Goal: Communication & Community: Share content

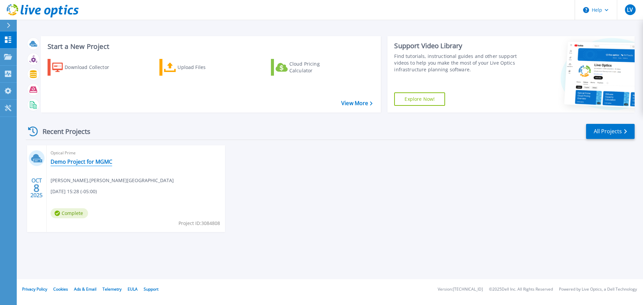
click at [68, 161] on link "Demo Project for MGMC" at bounding box center [82, 161] width 62 height 7
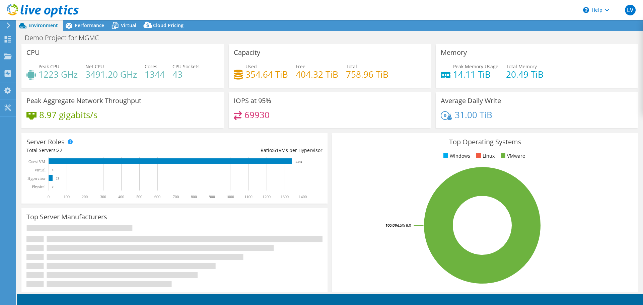
select select "USD"
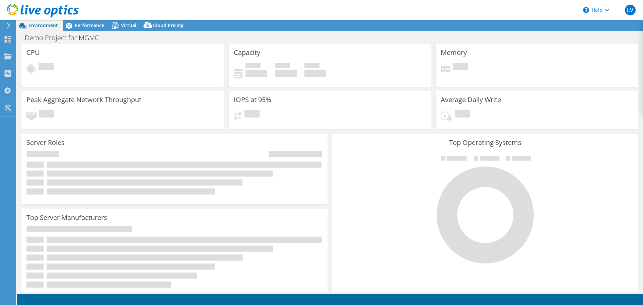
select select "USD"
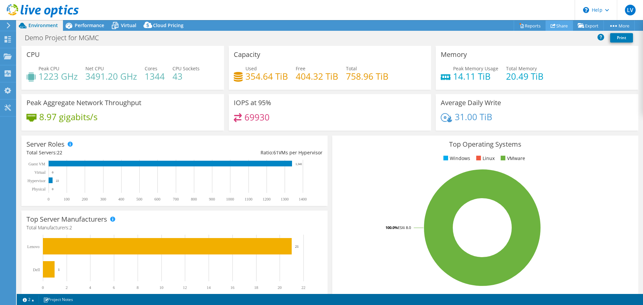
click at [552, 25] on link "Share" at bounding box center [558, 25] width 27 height 10
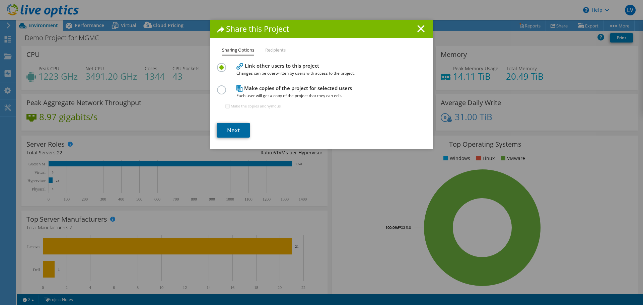
click at [231, 130] on link "Next" at bounding box center [233, 130] width 33 height 15
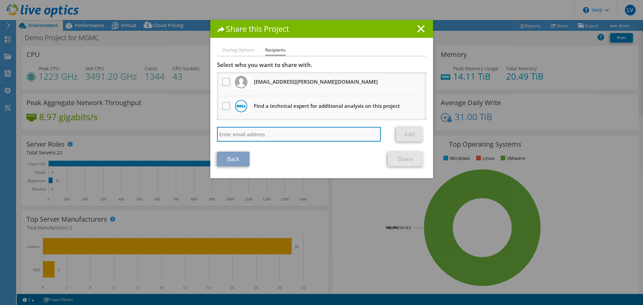
click at [226, 132] on input "search" at bounding box center [299, 134] width 164 height 15
type input "foster"
drag, startPoint x: 247, startPoint y: 137, endPoint x: 195, endPoint y: 139, distance: 52.3
click at [195, 139] on div "Share this Project Sharing Options Recipients Link other users to this project …" at bounding box center [321, 152] width 643 height 265
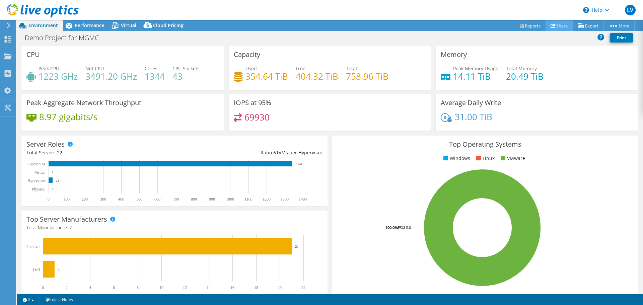
click at [554, 25] on link "Share" at bounding box center [558, 25] width 27 height 10
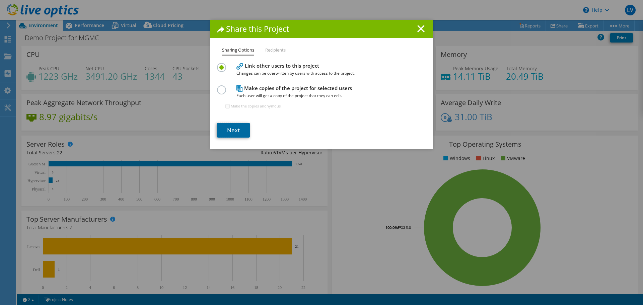
click at [224, 128] on link "Next" at bounding box center [233, 130] width 33 height 15
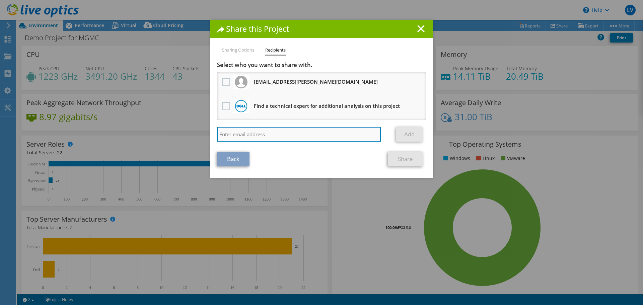
click at [228, 135] on input "search" at bounding box center [299, 134] width 164 height 15
paste input "fosteraa@mgmc.com"
type input "fosteraa@mgmc.com"
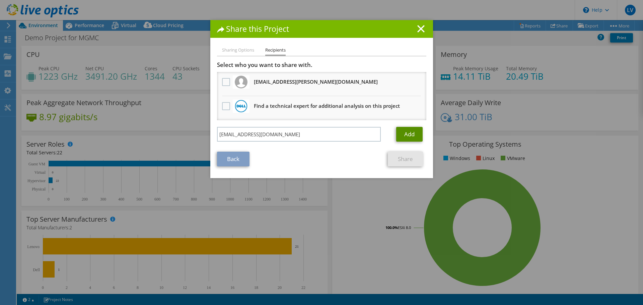
click at [405, 134] on link "Add" at bounding box center [409, 134] width 26 height 15
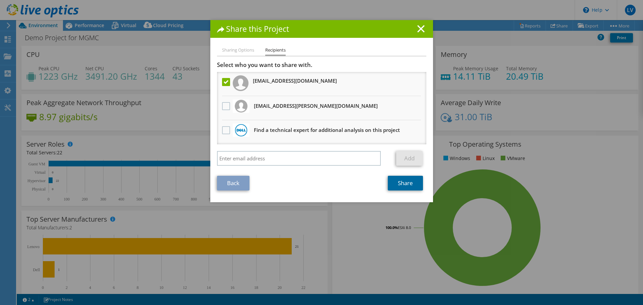
click at [398, 186] on link "Share" at bounding box center [405, 183] width 35 height 15
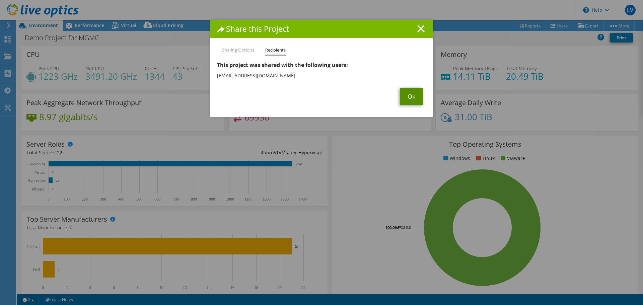
click at [405, 94] on link "Ok" at bounding box center [411, 96] width 23 height 17
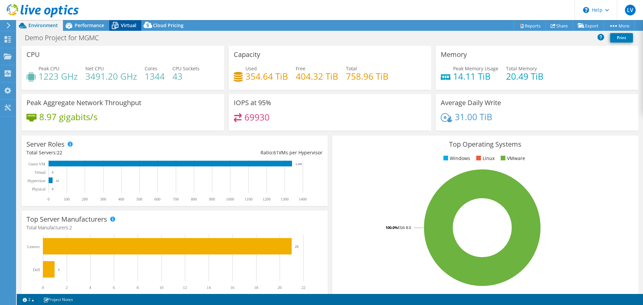
click at [125, 23] on span "Virtual" at bounding box center [128, 25] width 15 height 6
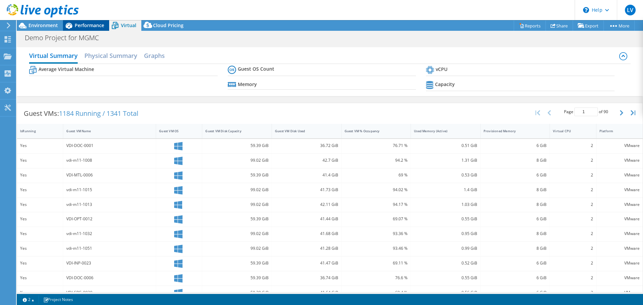
click at [82, 25] on span "Performance" at bounding box center [89, 25] width 29 height 6
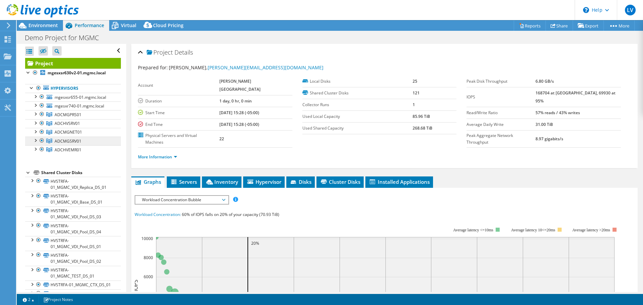
click at [63, 142] on span "ADCMGSRV01" at bounding box center [68, 141] width 27 height 6
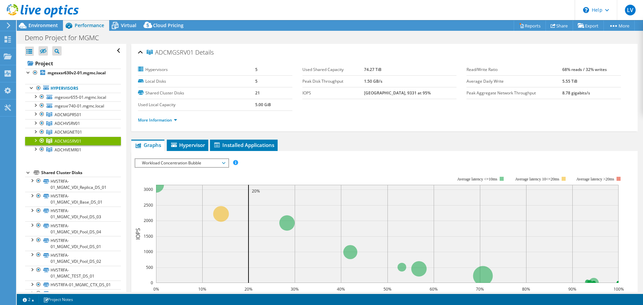
click at [36, 141] on div at bounding box center [35, 140] width 7 height 7
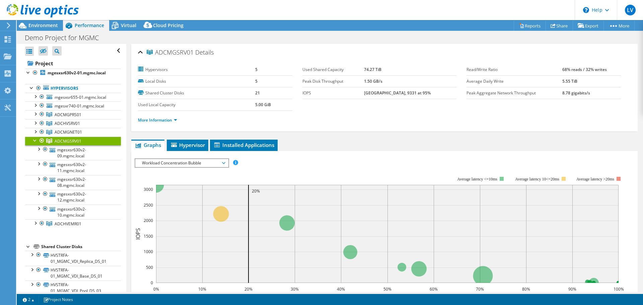
click at [55, 141] on span "ADCMGSRV01" at bounding box center [68, 141] width 27 height 6
click at [33, 138] on div at bounding box center [35, 140] width 7 height 7
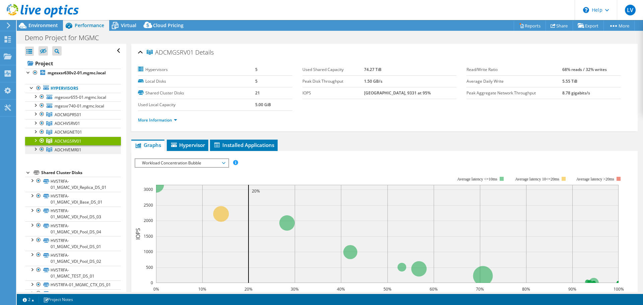
click at [79, 151] on span "ADCHVEMR01" at bounding box center [68, 150] width 27 height 6
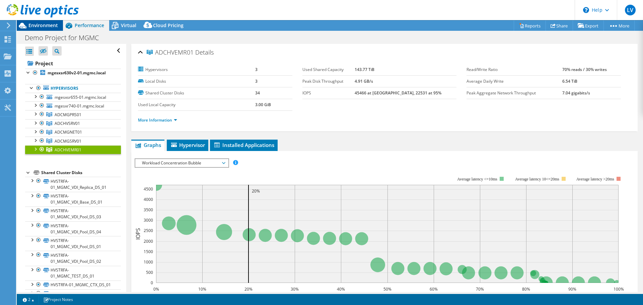
click at [35, 24] on span "Environment" at bounding box center [42, 25] width 29 height 6
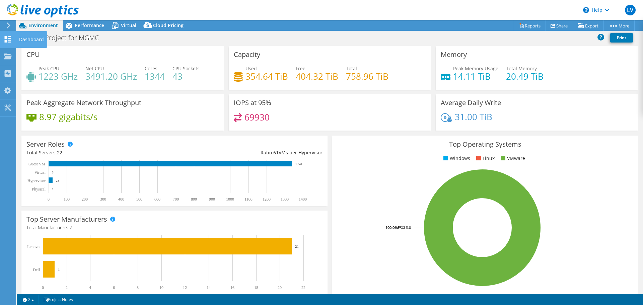
click at [7, 41] on icon at bounding box center [8, 39] width 8 height 6
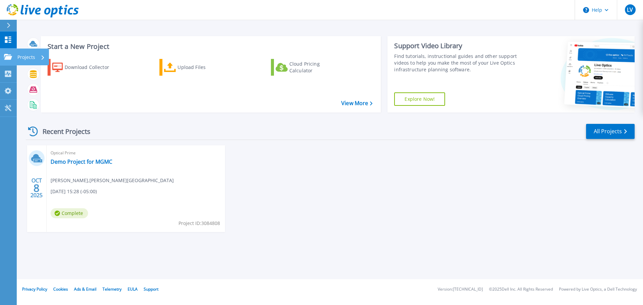
click at [9, 59] on icon at bounding box center [8, 57] width 8 height 6
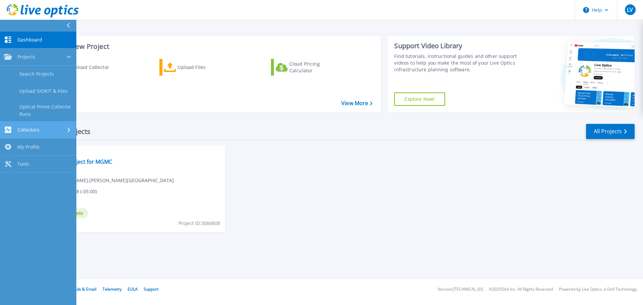
click at [9, 131] on icon at bounding box center [8, 130] width 6 height 6
click at [67, 26] on icon at bounding box center [68, 25] width 4 height 5
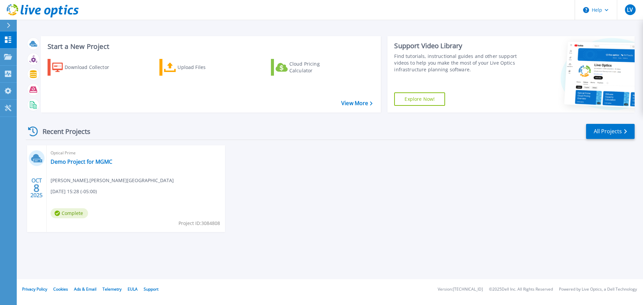
click at [16, 10] on icon at bounding box center [43, 11] width 72 height 14
click at [64, 163] on link "Demo Project for MGMC" at bounding box center [82, 161] width 62 height 7
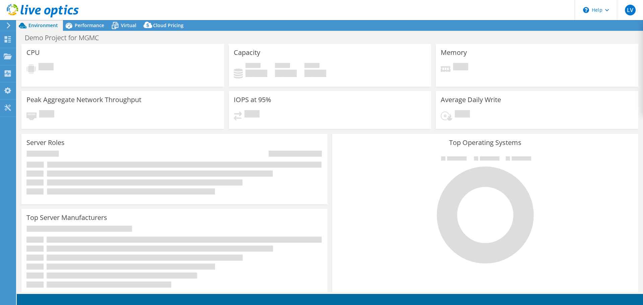
select select "USD"
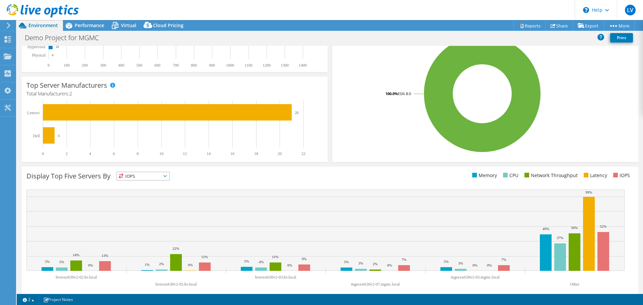
scroll to position [142, 0]
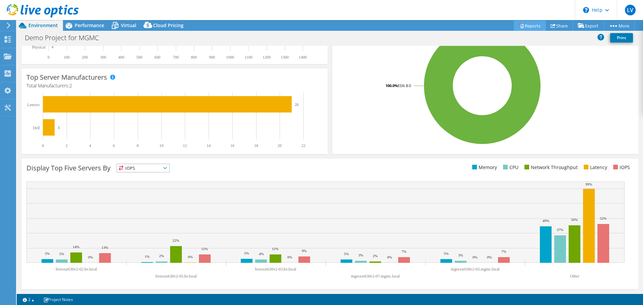
click at [522, 25] on link "Reports" at bounding box center [530, 25] width 32 height 10
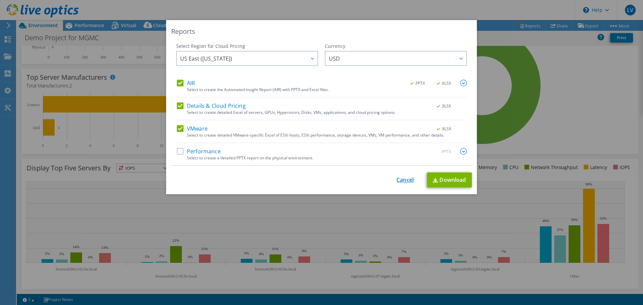
click at [401, 181] on link "Cancel" at bounding box center [404, 180] width 17 height 6
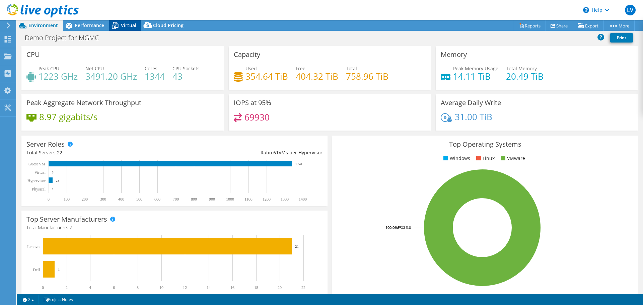
click at [123, 23] on span "Virtual" at bounding box center [128, 25] width 15 height 6
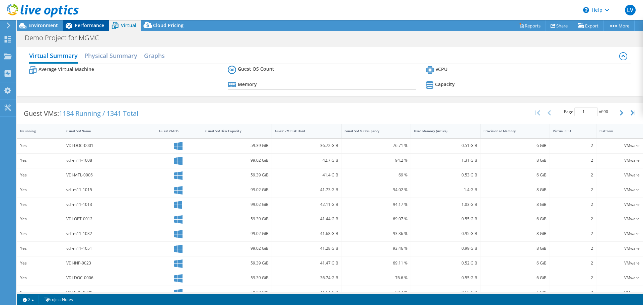
click at [95, 25] on span "Performance" at bounding box center [89, 25] width 29 height 6
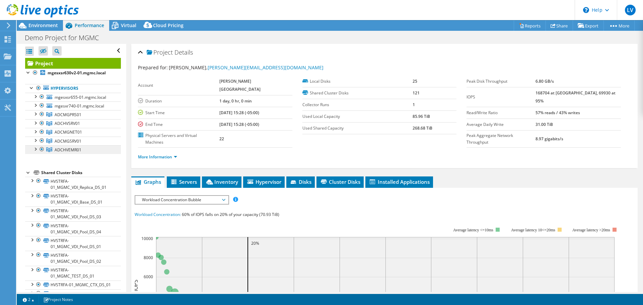
click at [58, 150] on span "ADCHVEMR01" at bounding box center [68, 150] width 27 height 6
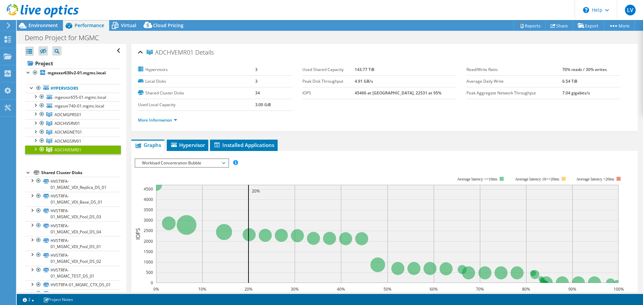
click at [37, 150] on div at bounding box center [35, 148] width 7 height 7
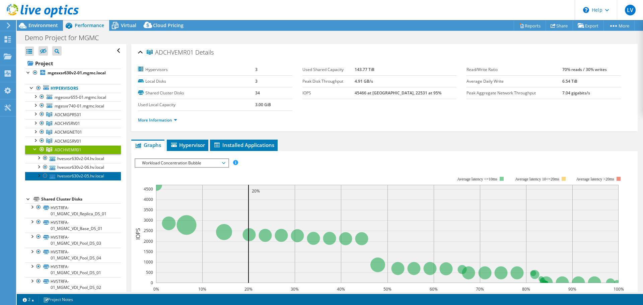
click at [66, 176] on link "hvesxsr630v2-05.hv.local" at bounding box center [73, 176] width 96 height 9
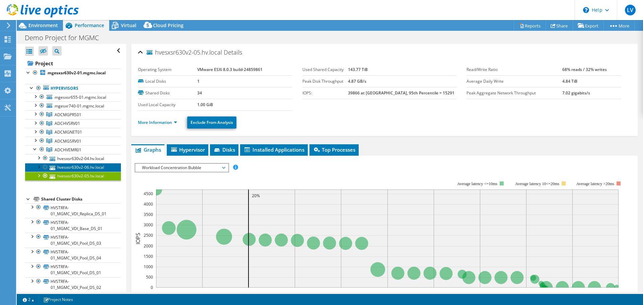
click at [69, 166] on link "hvesxsr630v2-06.hv.local" at bounding box center [73, 167] width 96 height 9
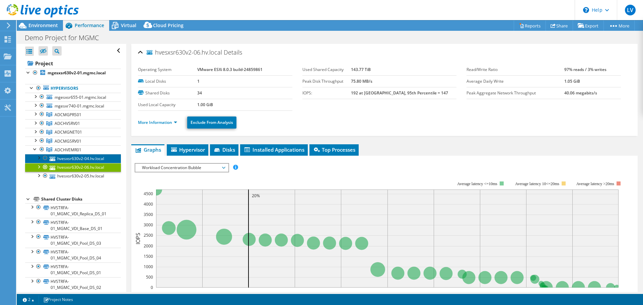
click at [72, 159] on link "hvesxsr630v2-04.hv.local" at bounding box center [73, 158] width 96 height 9
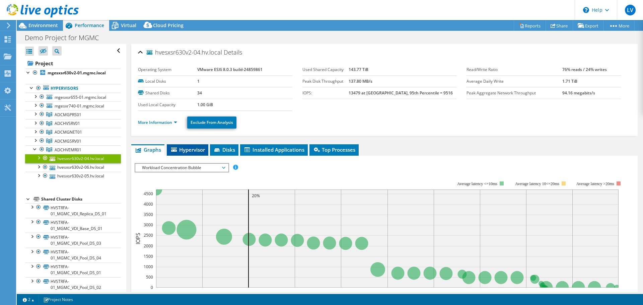
click at [182, 149] on span "Hypervisor" at bounding box center [187, 149] width 35 height 7
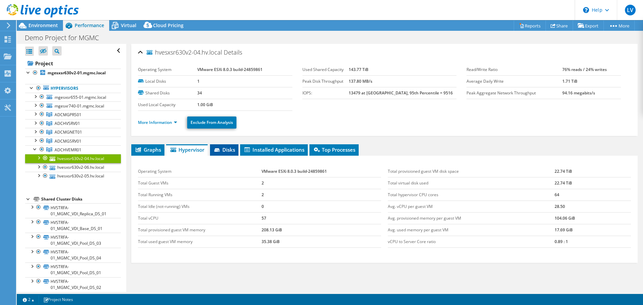
click at [227, 148] on span "Disks" at bounding box center [224, 149] width 22 height 7
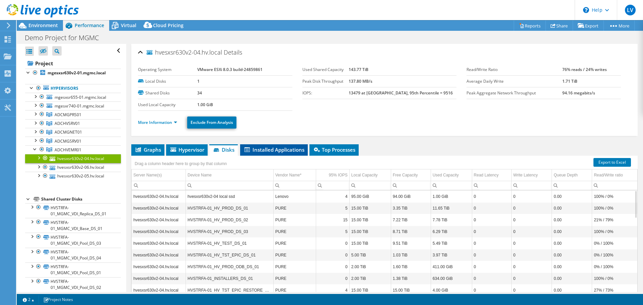
click at [269, 150] on span "Installed Applications" at bounding box center [273, 149] width 61 height 7
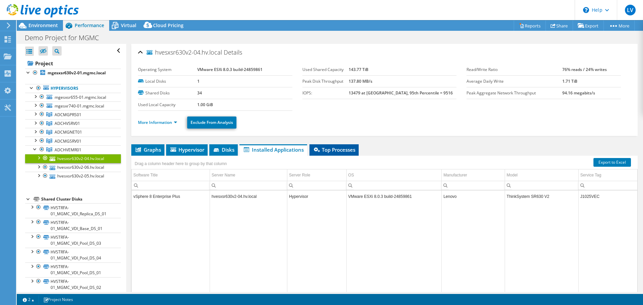
click at [331, 149] on span "Top Processes" at bounding box center [334, 149] width 43 height 7
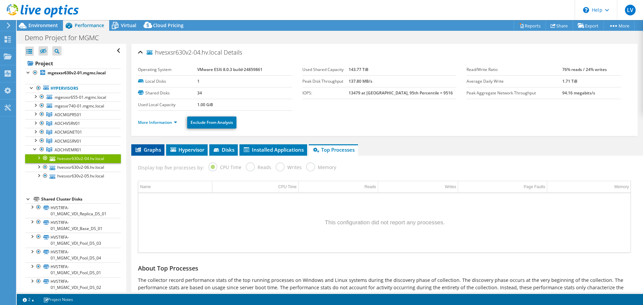
click at [148, 151] on span "Graphs" at bounding box center [148, 149] width 26 height 7
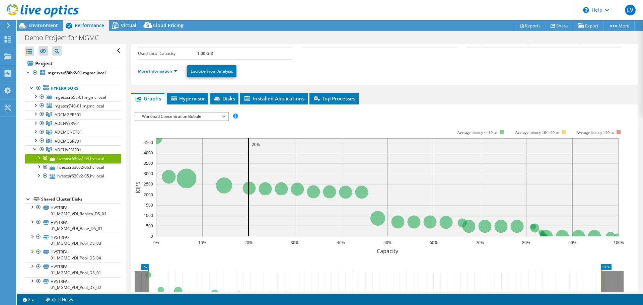
scroll to position [51, 0]
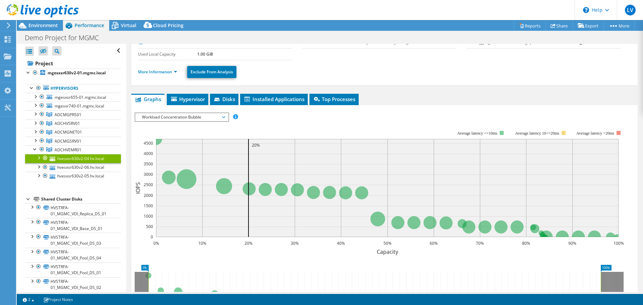
click at [224, 120] on span "Workload Concentration Bubble" at bounding box center [182, 117] width 86 height 8
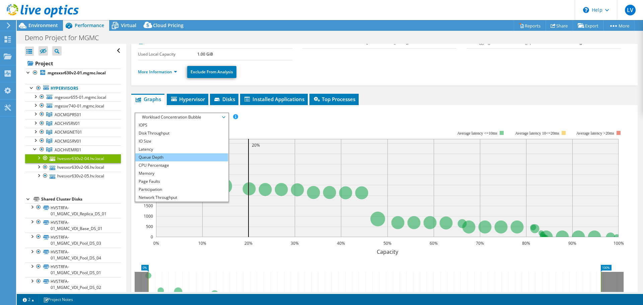
scroll to position [24, 0]
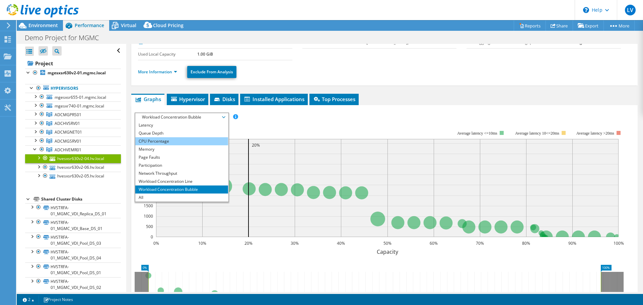
click at [151, 141] on li "CPU Percentage" at bounding box center [181, 141] width 93 height 8
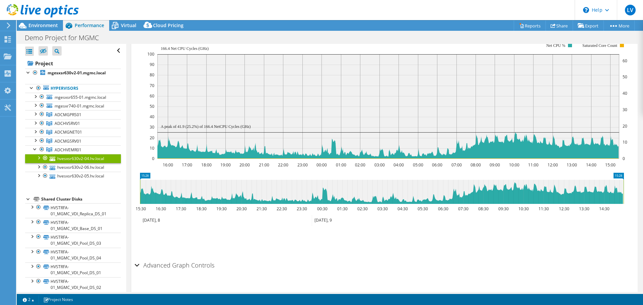
scroll to position [151, 0]
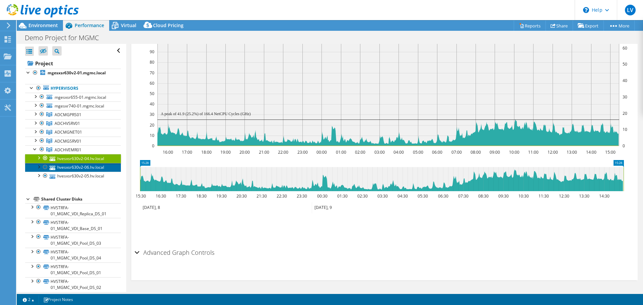
click at [88, 167] on link "hvesxsr630v2-06.hv.local" at bounding box center [73, 167] width 96 height 9
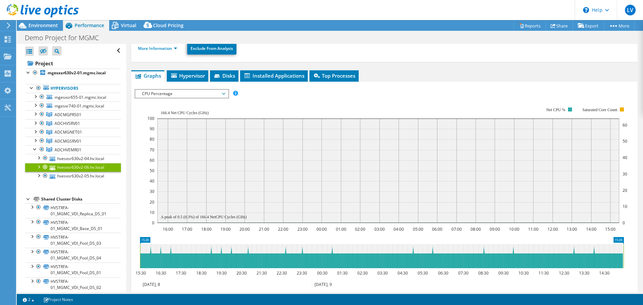
scroll to position [84, 0]
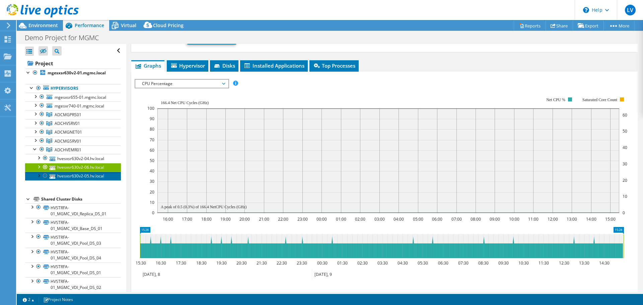
click at [65, 174] on link "hvesxsr630v2-05.hv.local" at bounding box center [73, 176] width 96 height 9
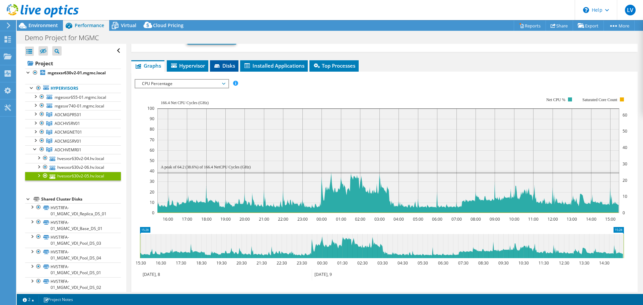
click at [224, 67] on span "Disks" at bounding box center [224, 65] width 22 height 7
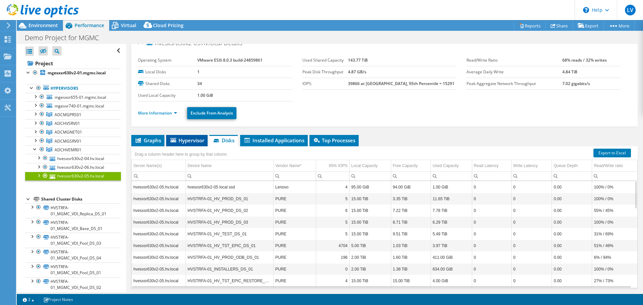
scroll to position [0, 0]
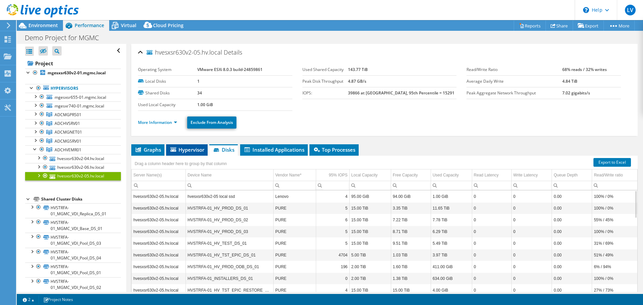
click at [184, 149] on span "Hypervisor" at bounding box center [186, 149] width 35 height 7
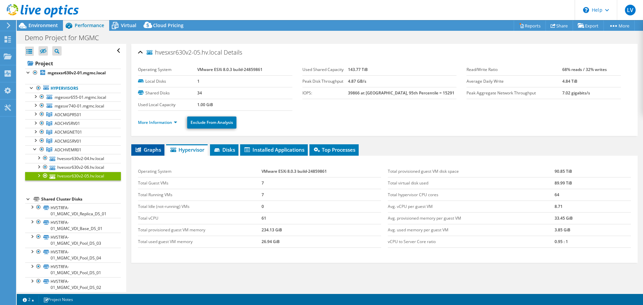
click at [150, 150] on span "Graphs" at bounding box center [148, 149] width 26 height 7
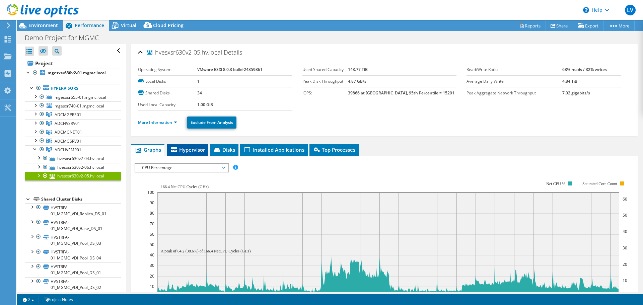
click at [187, 151] on span "Hypervisor" at bounding box center [187, 149] width 35 height 7
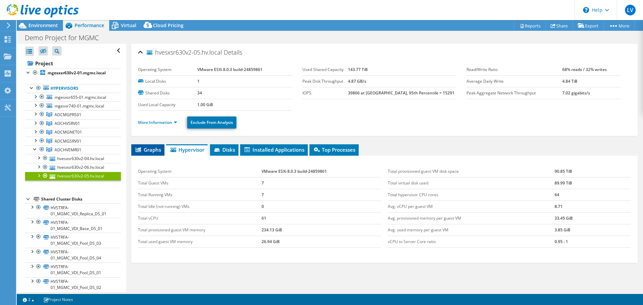
click at [150, 150] on span "Graphs" at bounding box center [148, 149] width 26 height 7
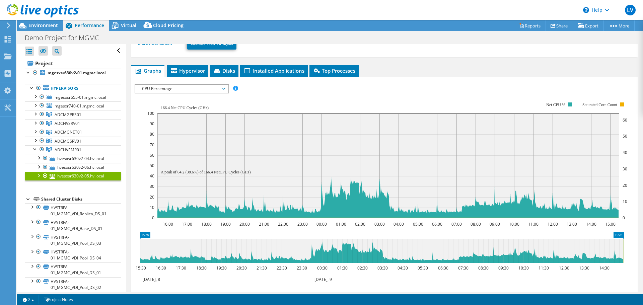
scroll to position [67, 0]
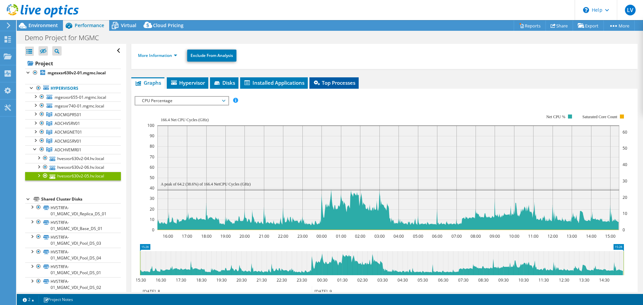
click at [337, 82] on span "Top Processes" at bounding box center [334, 82] width 43 height 7
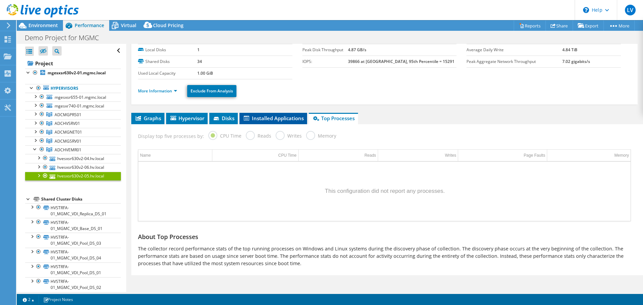
click at [287, 117] on span "Installed Applications" at bounding box center [273, 118] width 61 height 7
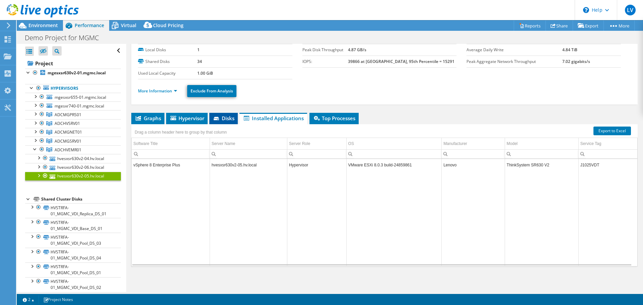
click at [224, 118] on span "Disks" at bounding box center [224, 118] width 22 height 7
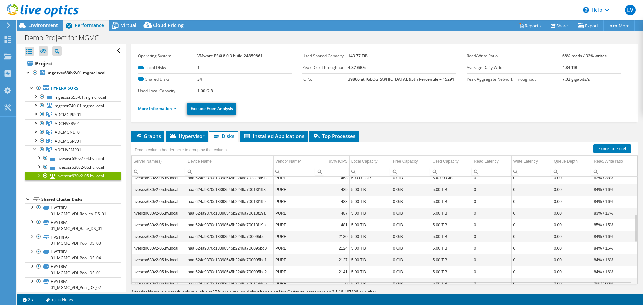
scroll to position [25, 0]
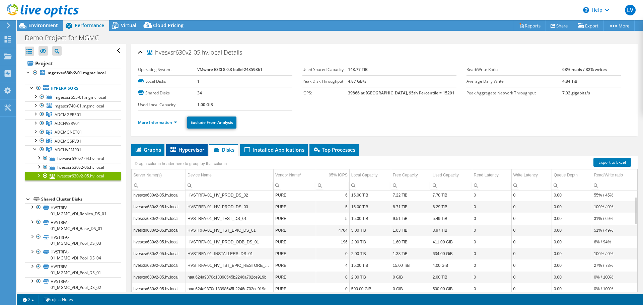
click at [176, 148] on span "Hypervisor" at bounding box center [186, 149] width 35 height 7
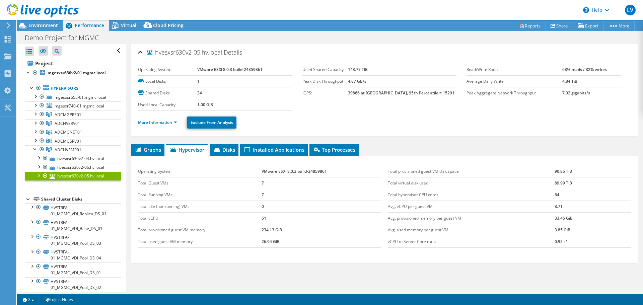
scroll to position [31, 0]
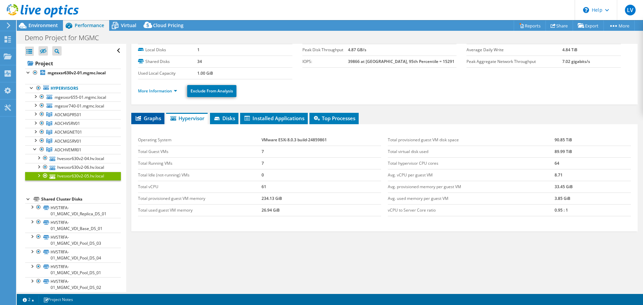
click at [145, 115] on span "Graphs" at bounding box center [148, 118] width 26 height 7
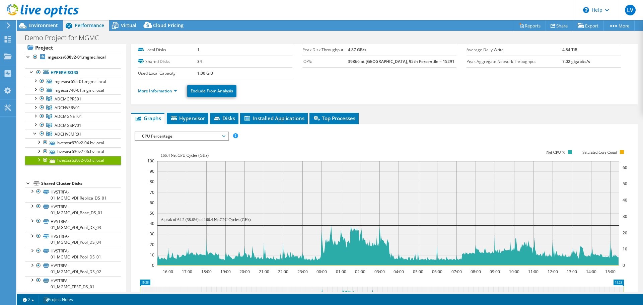
scroll to position [0, 0]
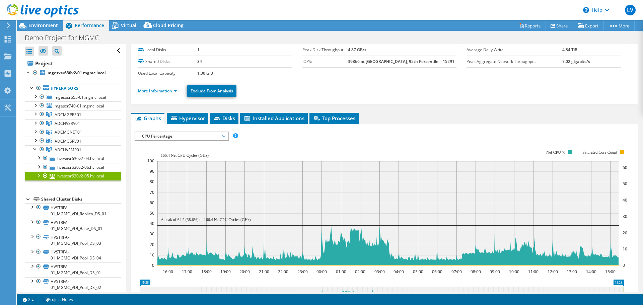
click at [468, 117] on ul "Graphs Servers Inventory Hypervisor Disks Cluster Disks Installed Applications" at bounding box center [384, 118] width 506 height 11
click at [196, 117] on span "Hypervisor" at bounding box center [187, 118] width 35 height 7
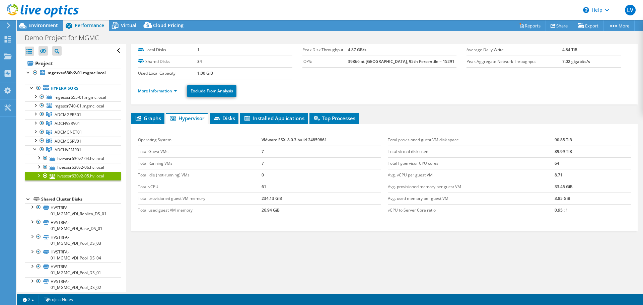
click at [41, 177] on div at bounding box center [38, 175] width 7 height 7
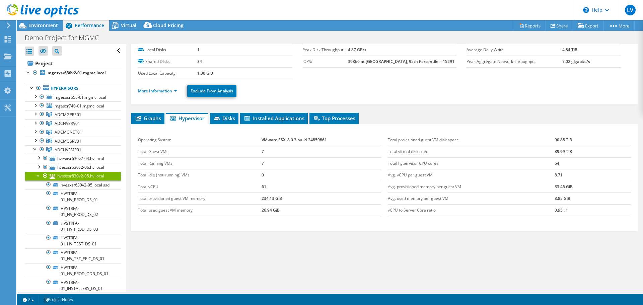
click at [37, 175] on div at bounding box center [38, 175] width 7 height 7
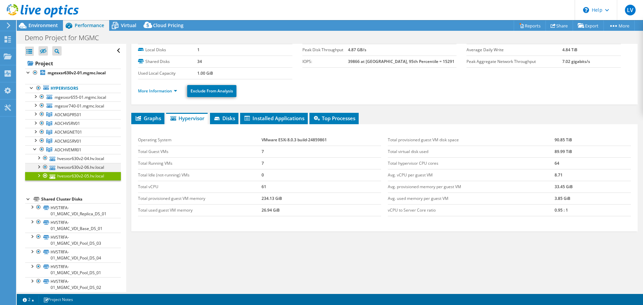
click at [37, 168] on div at bounding box center [38, 166] width 7 height 7
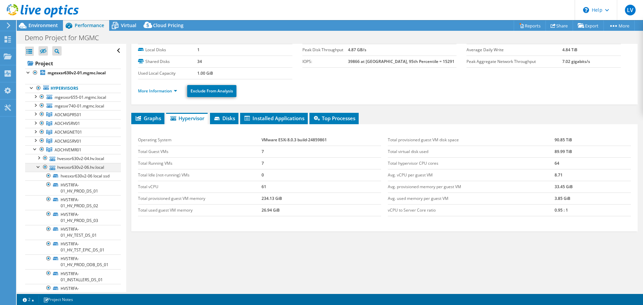
click at [38, 166] on div at bounding box center [38, 166] width 7 height 7
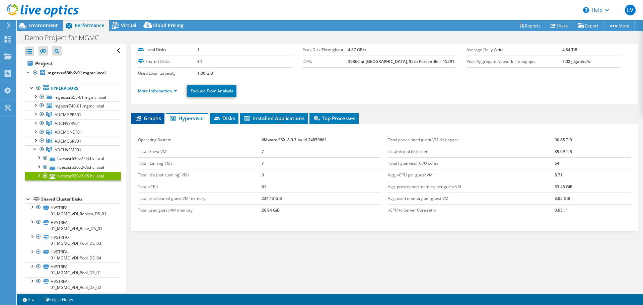
click at [147, 117] on span "Graphs" at bounding box center [148, 118] width 26 height 7
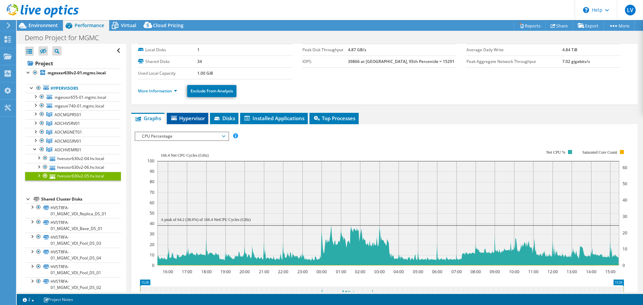
click at [184, 116] on span "Hypervisor" at bounding box center [187, 118] width 35 height 7
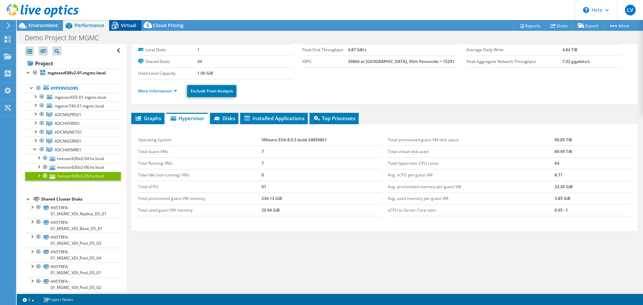
click at [122, 27] on span "Virtual" at bounding box center [128, 25] width 15 height 6
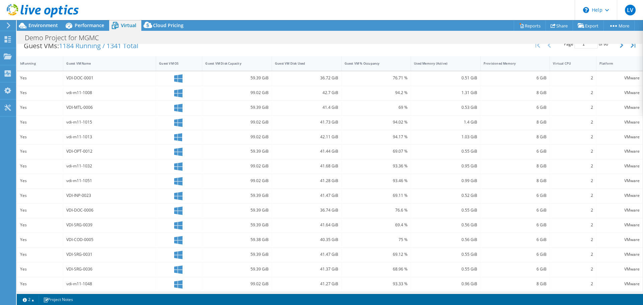
scroll to position [144, 0]
